Goal: Transaction & Acquisition: Obtain resource

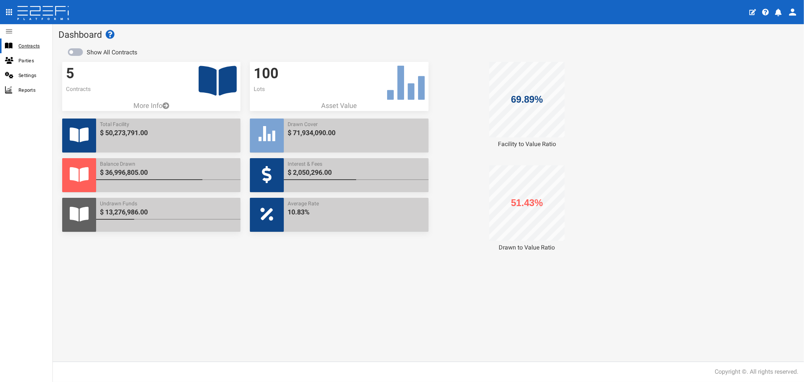
click at [31, 47] on span "Contracts" at bounding box center [32, 45] width 28 height 9
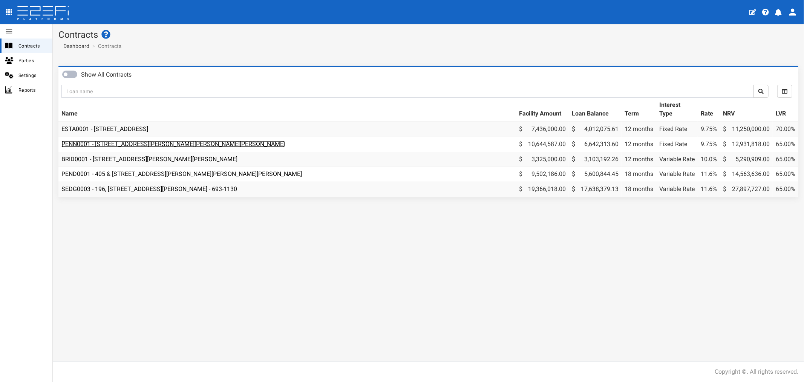
click at [118, 141] on link "PENN0001 - 206 Graham Road, Bridgeman Downs - 693-1185" at bounding box center [173, 143] width 224 height 7
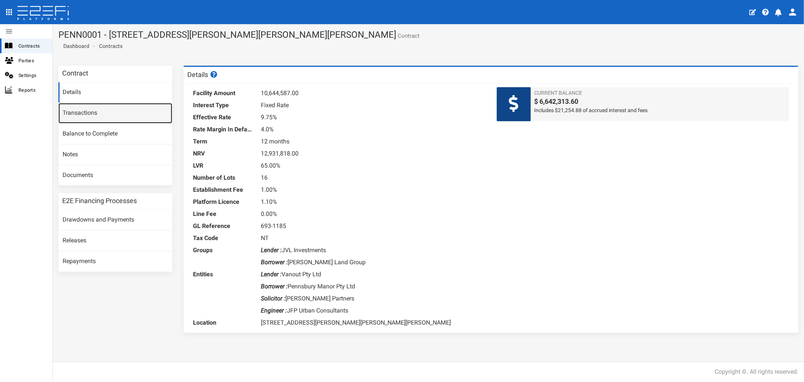
click at [89, 115] on link "Transactions" at bounding box center [115, 113] width 114 height 20
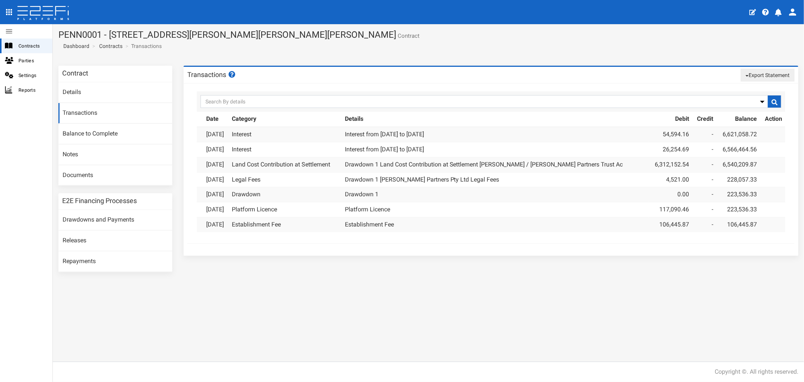
click at [782, 77] on button "Export Statement" at bounding box center [768, 75] width 54 height 13
click at [753, 89] on link "pdf" at bounding box center [765, 89] width 60 height 10
click at [32, 43] on span "Contracts" at bounding box center [32, 45] width 28 height 9
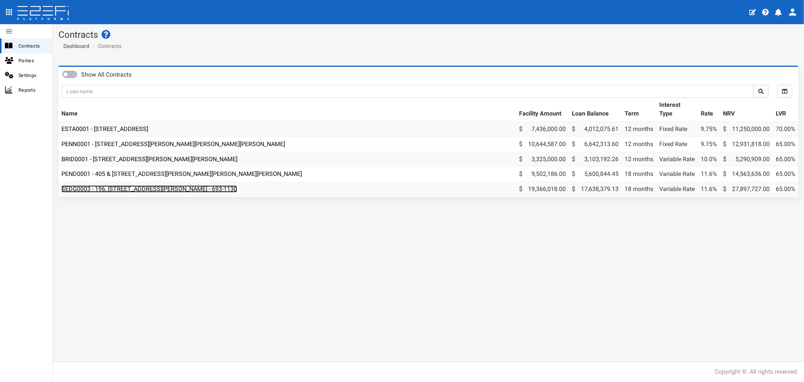
click at [107, 189] on link "SEDG0003 - 196, [STREET_ADDRESS][PERSON_NAME] - 693-1130" at bounding box center [149, 188] width 176 height 7
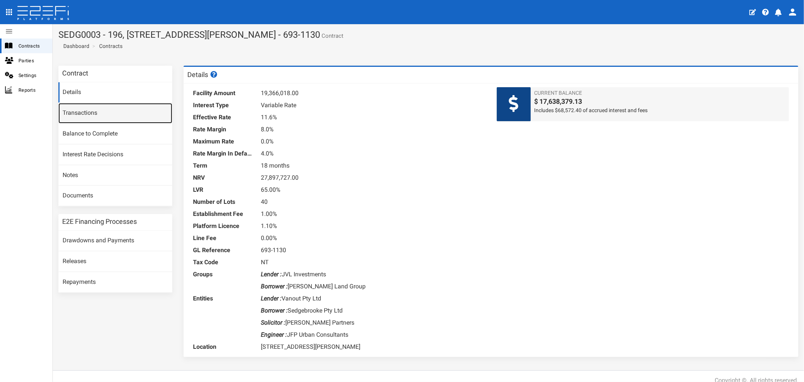
click at [77, 118] on link "Transactions" at bounding box center [115, 113] width 114 height 20
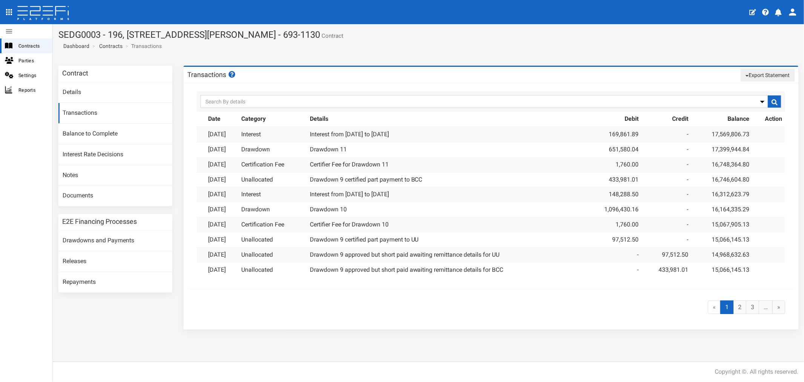
click at [767, 75] on button "Export Statement" at bounding box center [768, 75] width 54 height 13
click at [745, 89] on link "pdf" at bounding box center [765, 89] width 60 height 10
